Goal: Task Accomplishment & Management: Complete application form

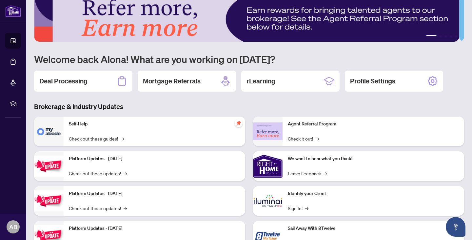
scroll to position [19, 0]
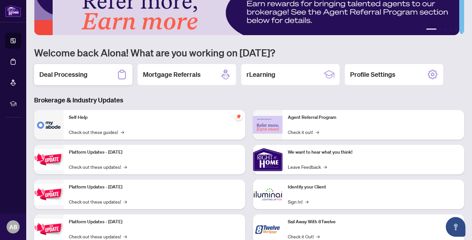
click at [78, 72] on h2 "Deal Processing" at bounding box center [63, 74] width 48 height 9
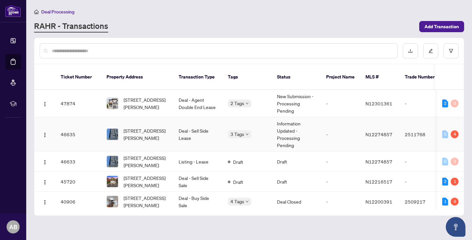
click at [135, 132] on span "[STREET_ADDRESS][PERSON_NAME]" at bounding box center [146, 134] width 45 height 14
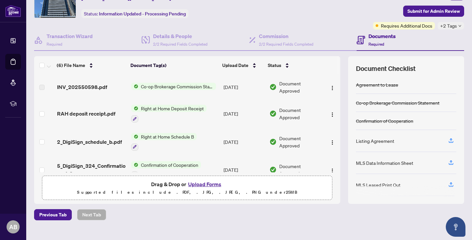
scroll to position [34, 0]
click at [197, 185] on button "Upload Forms" at bounding box center [204, 183] width 37 height 9
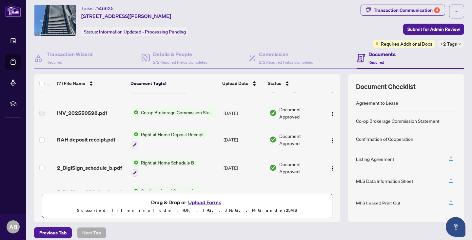
scroll to position [0, 0]
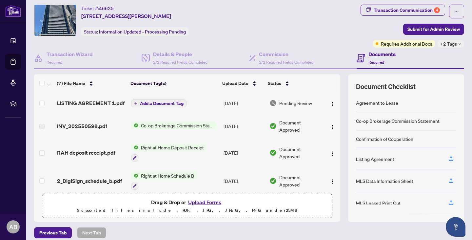
click at [88, 103] on span "LISTING AGREEMENT 1.pdf" at bounding box center [91, 103] width 68 height 8
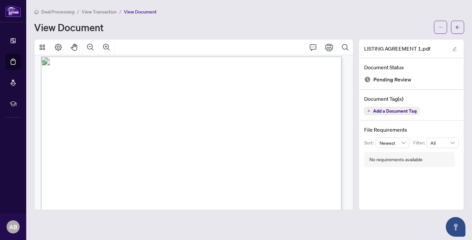
scroll to position [6, 0]
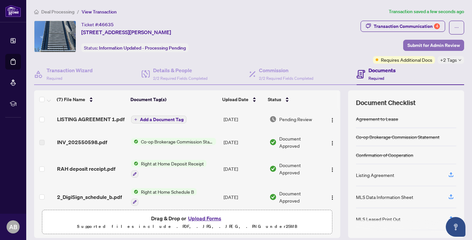
click at [427, 47] on span "Submit for Admin Review" at bounding box center [434, 45] width 52 height 10
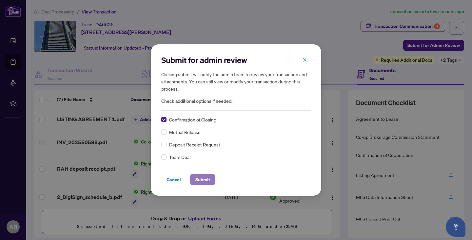
click at [200, 178] on span "Submit" at bounding box center [202, 179] width 15 height 10
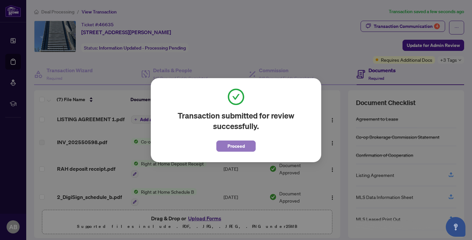
click at [246, 146] on button "Proceed" at bounding box center [235, 145] width 39 height 11
